Goal: Information Seeking & Learning: Learn about a topic

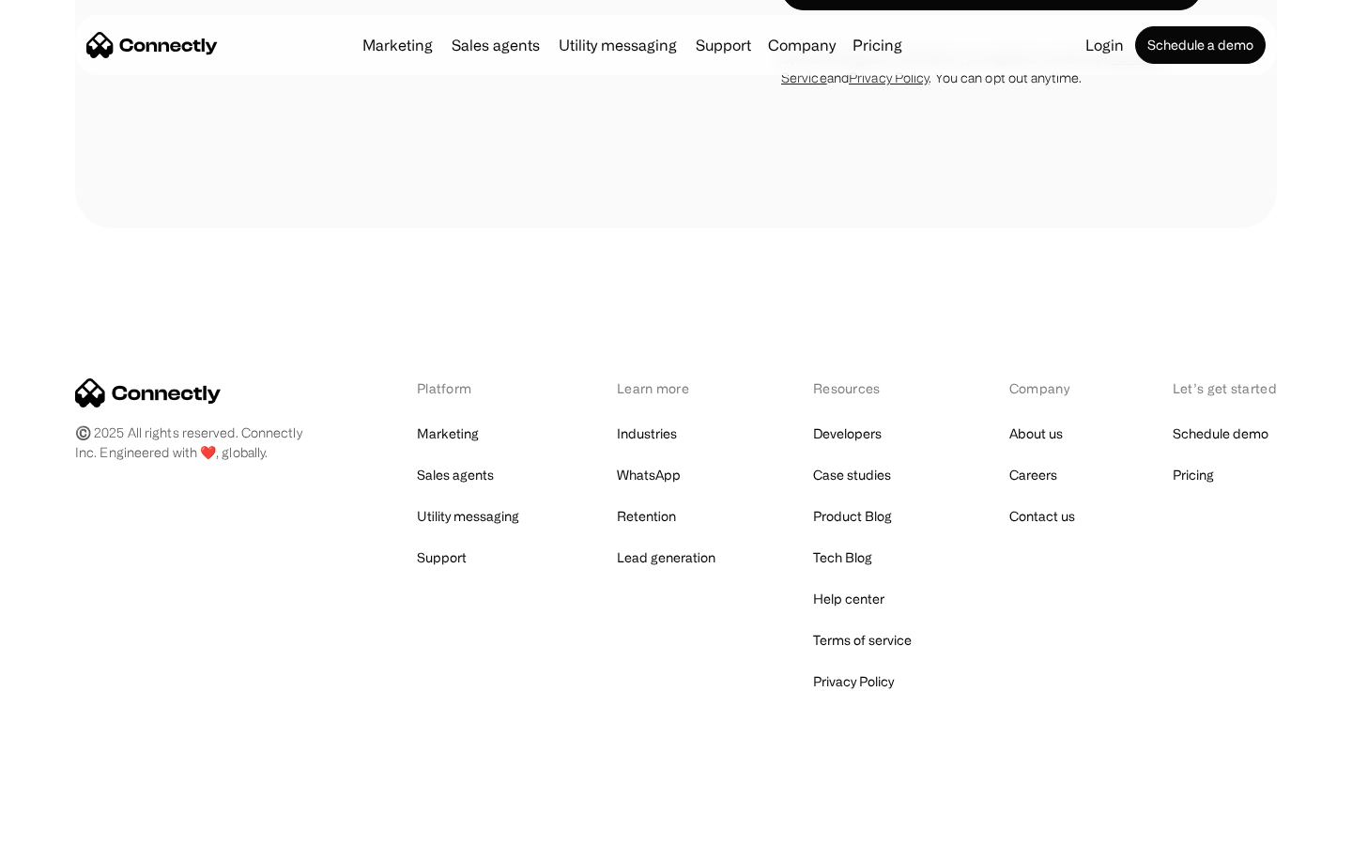
scroll to position [3088, 0]
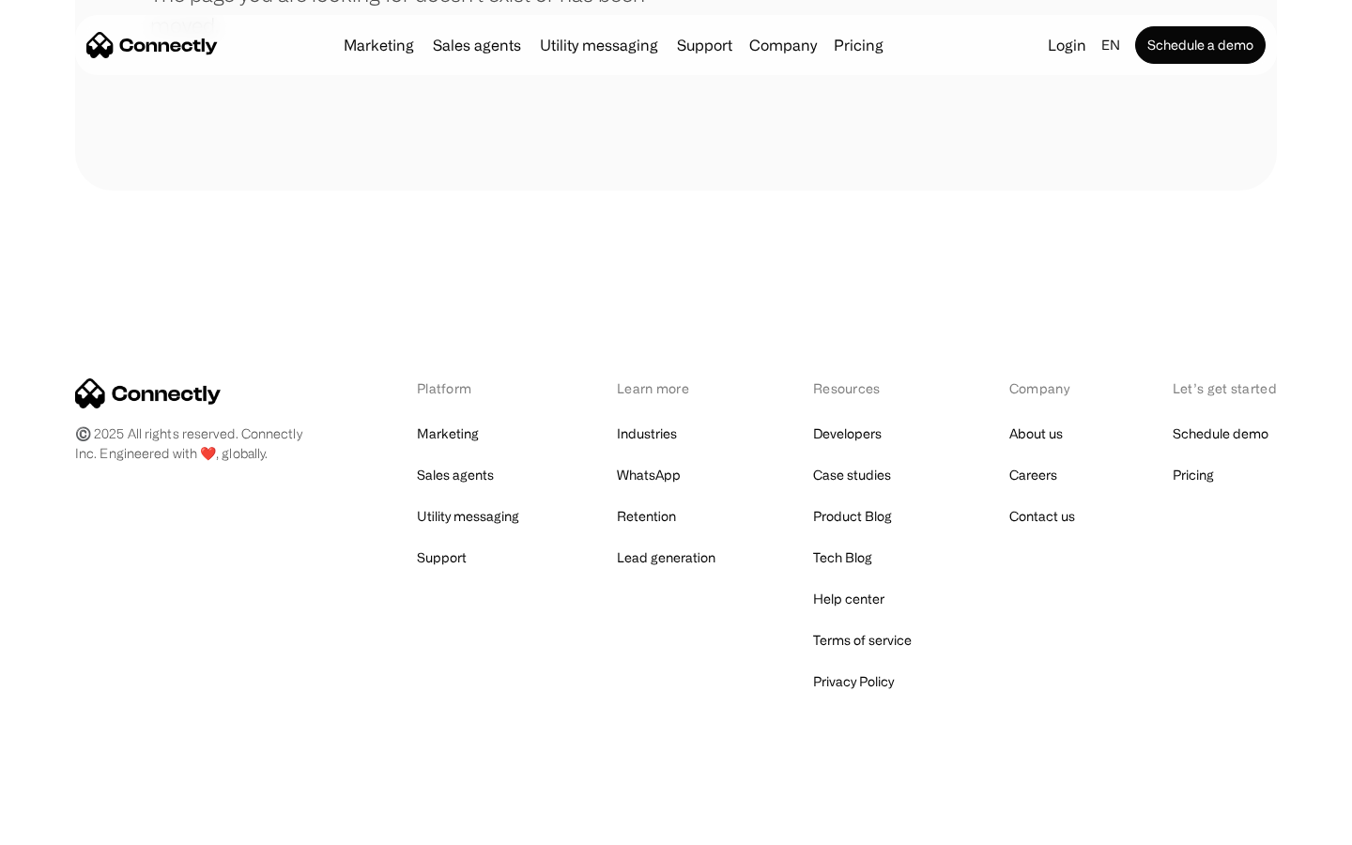
scroll to position [343, 0]
